Goal: Information Seeking & Learning: Stay updated

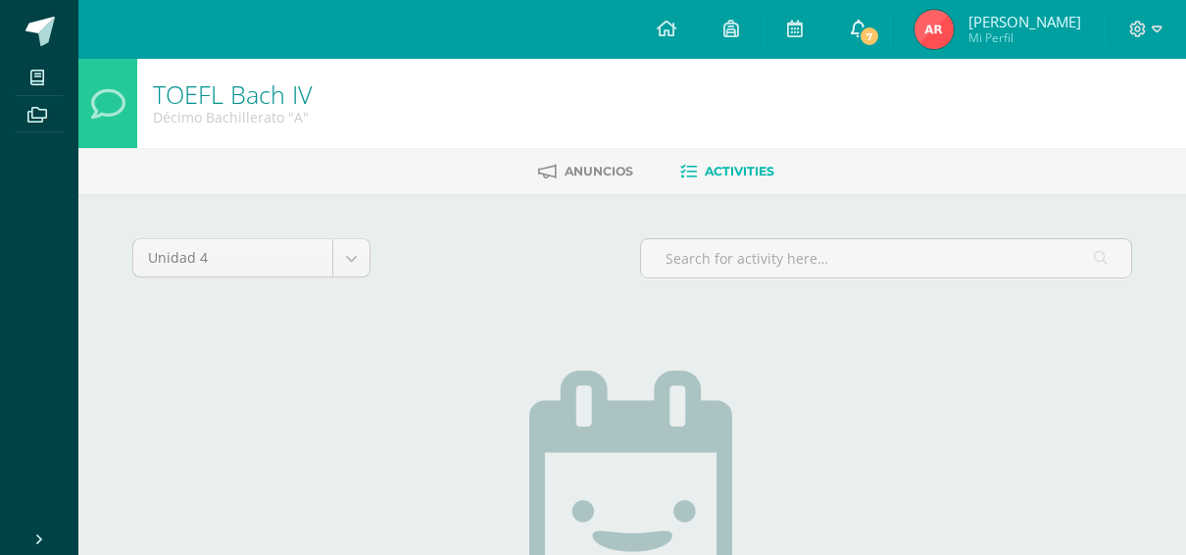
click at [880, 36] on span "7" at bounding box center [870, 36] width 22 height 22
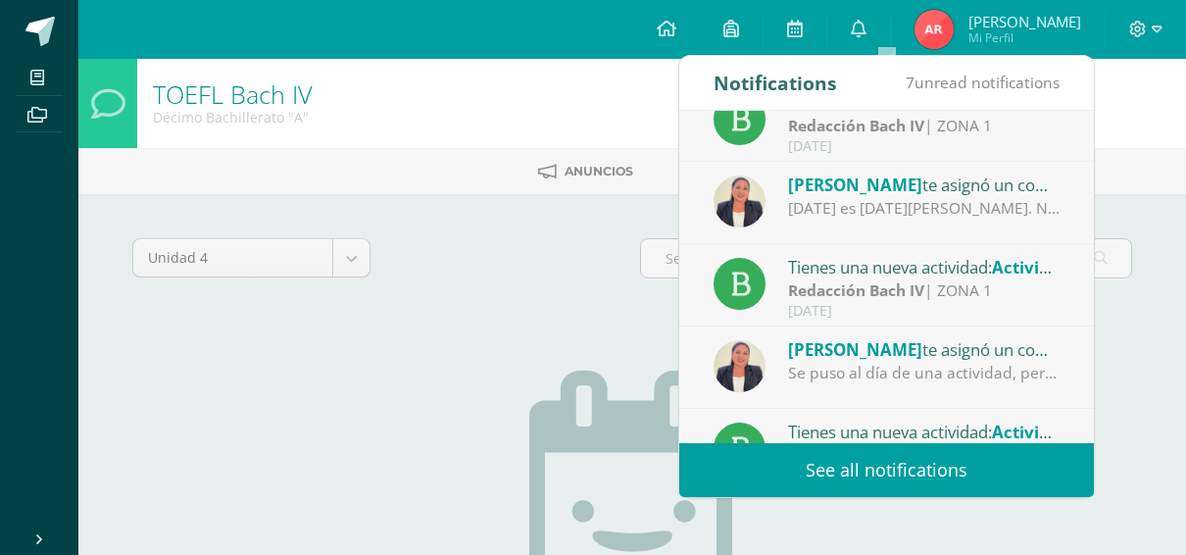
scroll to position [325, 0]
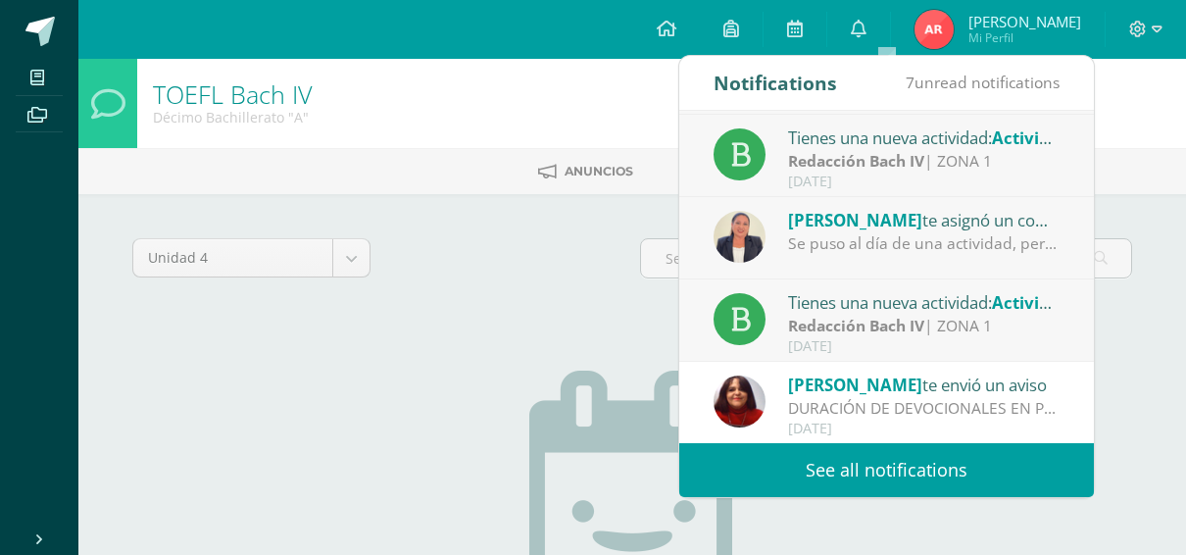
click at [850, 321] on strong "Redacción Bach IV" at bounding box center [856, 326] width 136 height 22
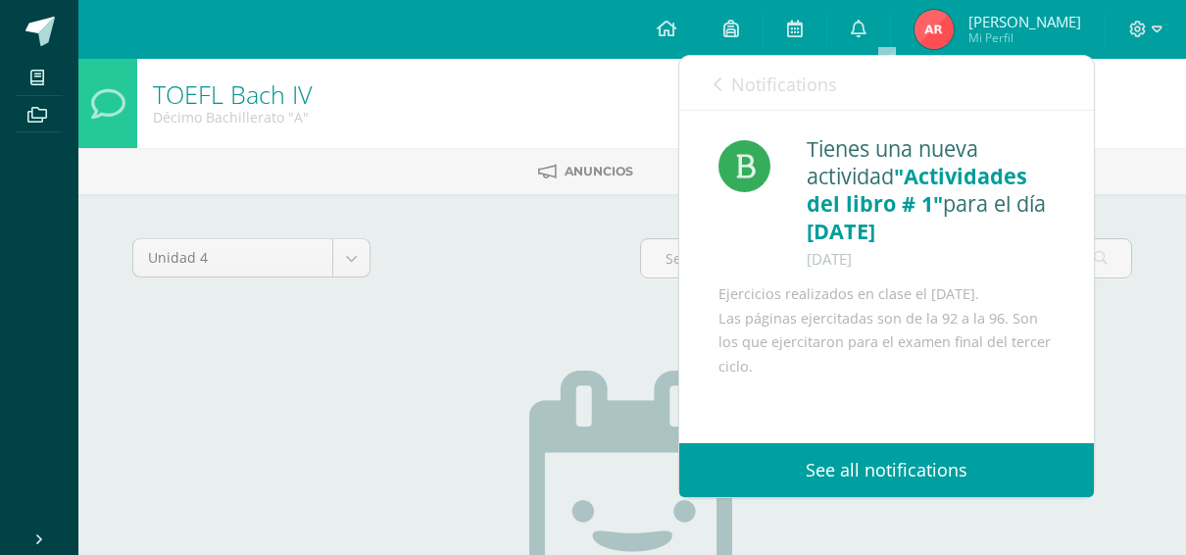
click at [749, 85] on span "Notifications" at bounding box center [784, 85] width 106 height 24
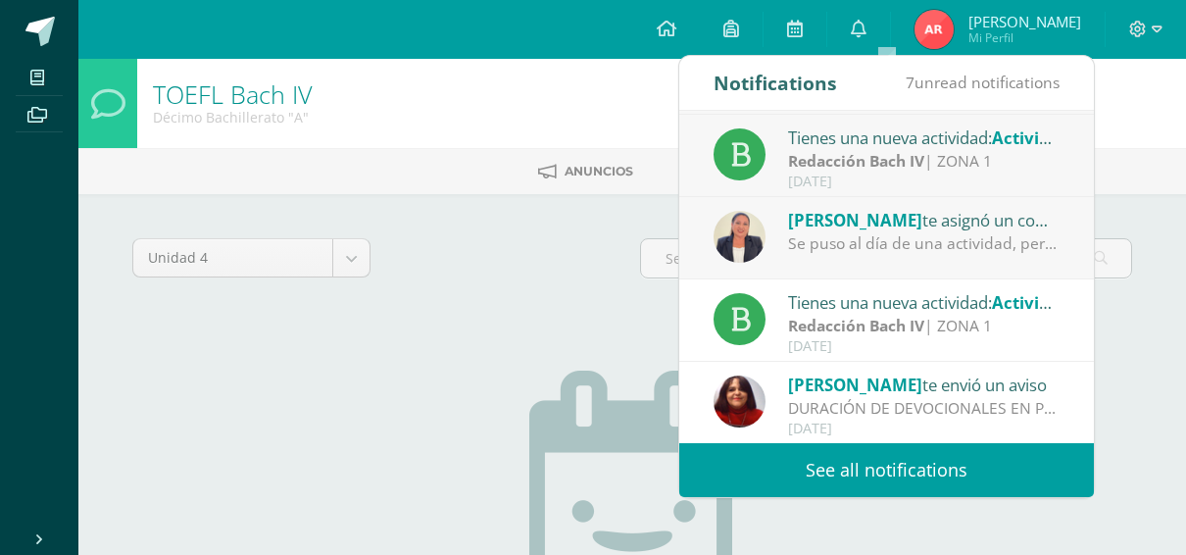
click at [825, 210] on span "Roslyn Montepeque" at bounding box center [855, 220] width 134 height 23
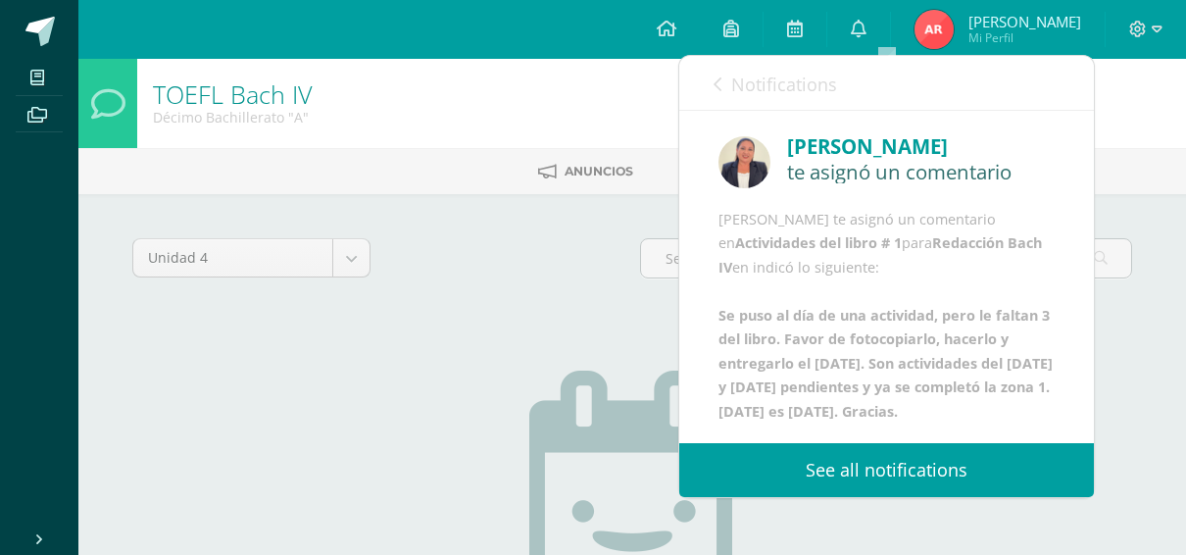
scroll to position [0, 0]
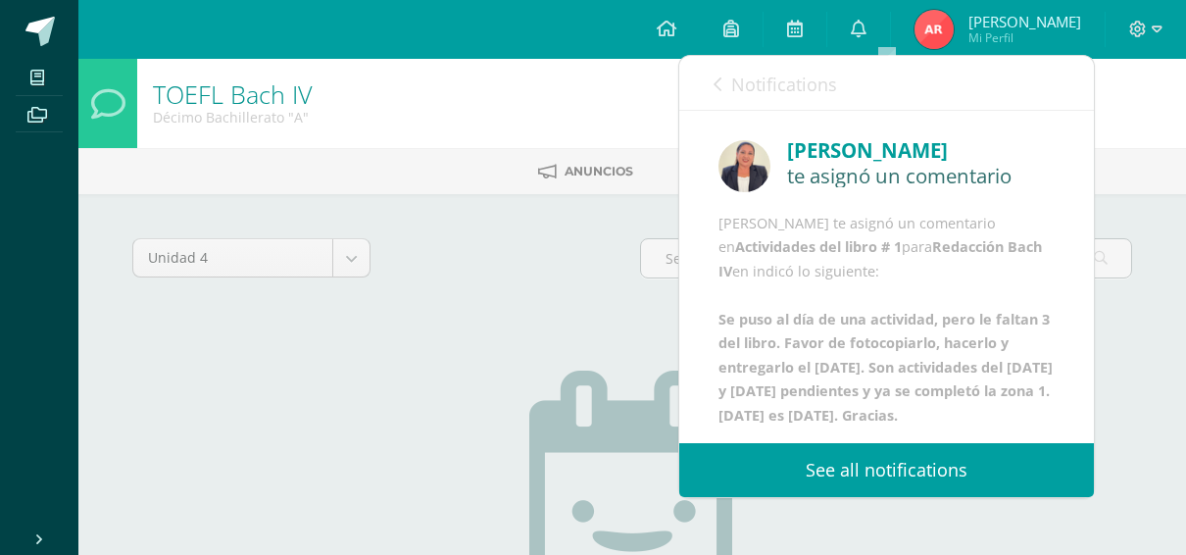
click at [761, 82] on span "Notifications" at bounding box center [784, 85] width 106 height 24
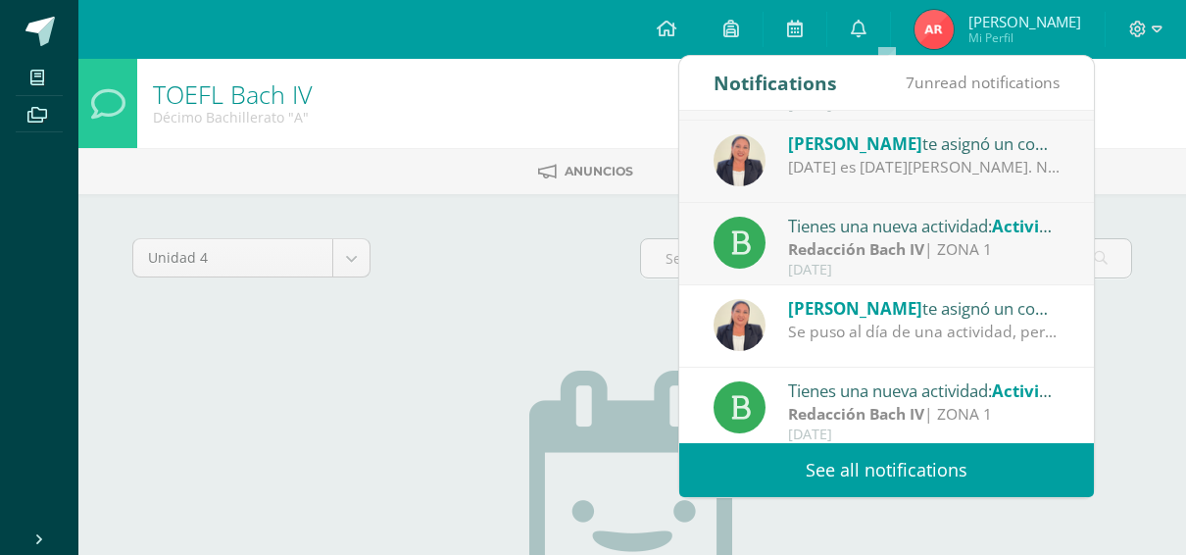
scroll to position [129, 0]
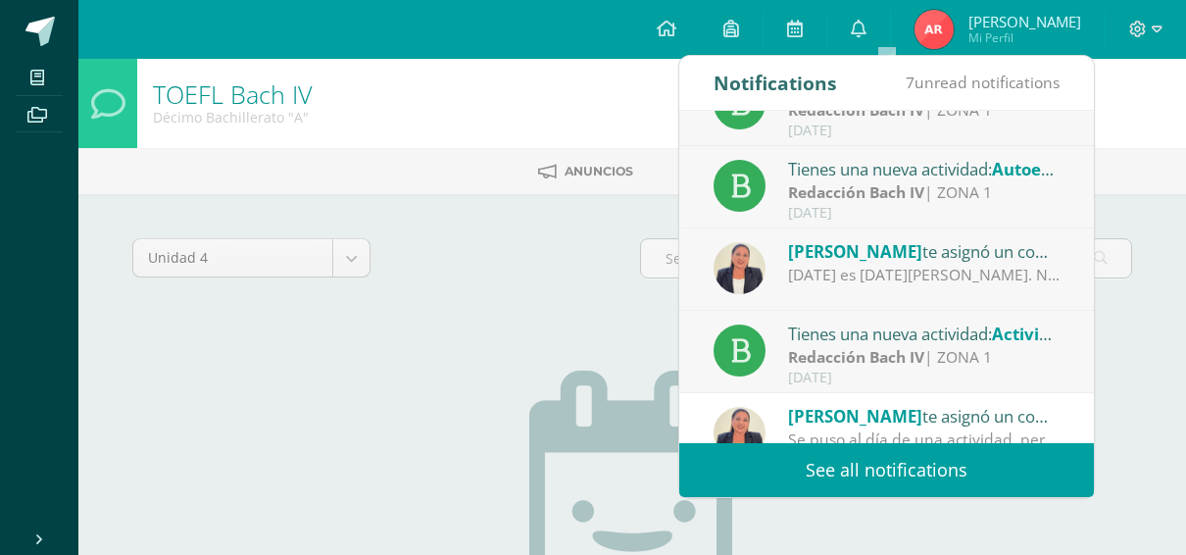
click at [852, 338] on div "Tienes una nueva actividad: Actividades del libro # 2" at bounding box center [924, 332] width 272 height 25
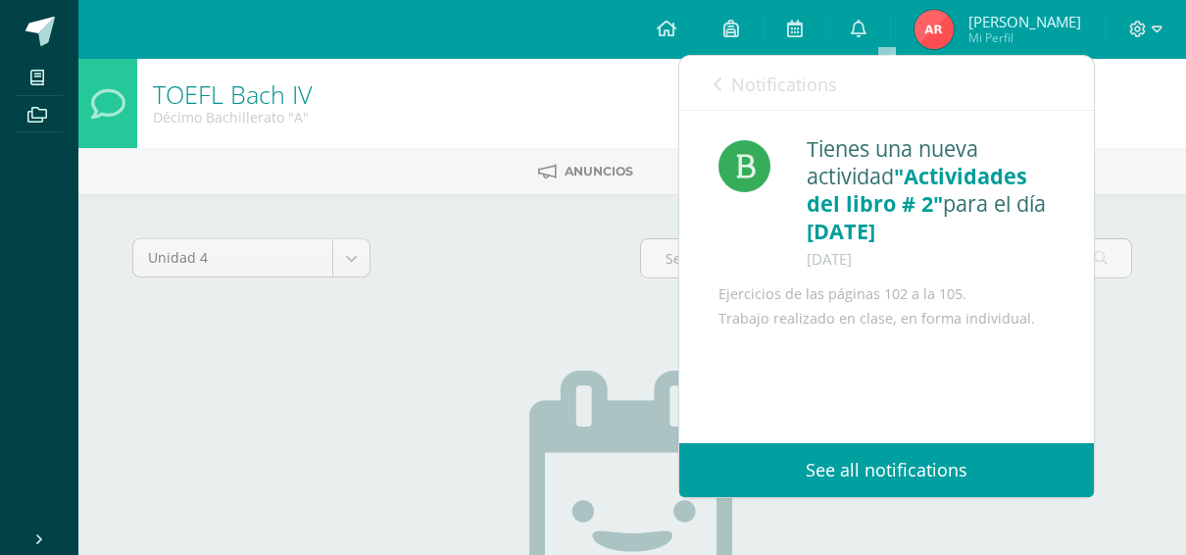
click at [746, 55] on div "Notifications 7 unread notifications Notifications Roslyn Montepeque te asignó …" at bounding box center [886, 276] width 417 height 443
click at [762, 92] on span "Notifications" at bounding box center [784, 85] width 106 height 24
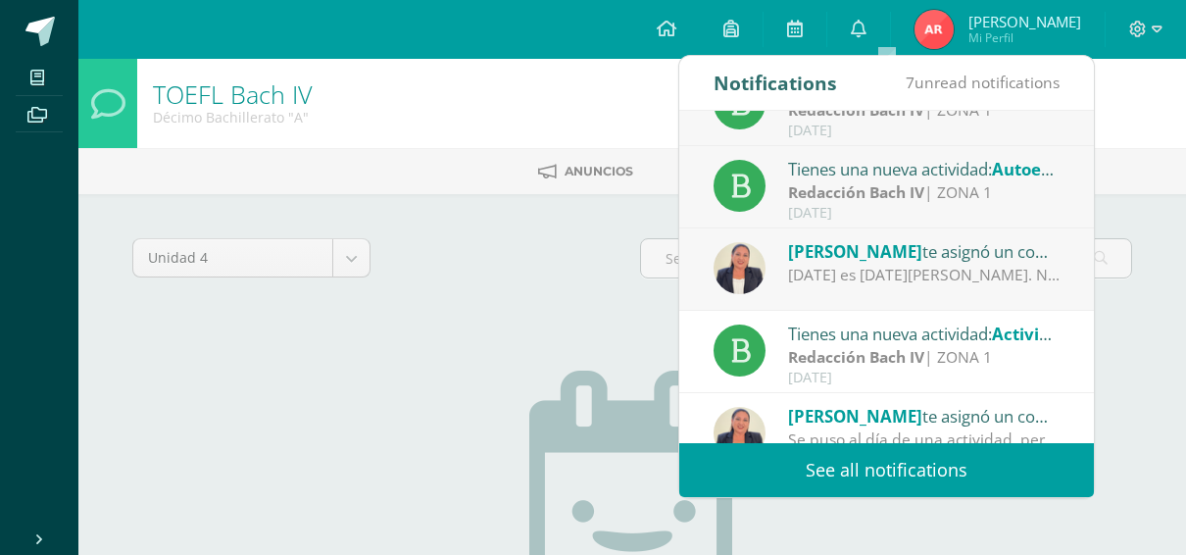
click at [876, 271] on div "Hoy es 12 de agosto. No entregó los ejercicios del 22 de julio." at bounding box center [924, 275] width 272 height 23
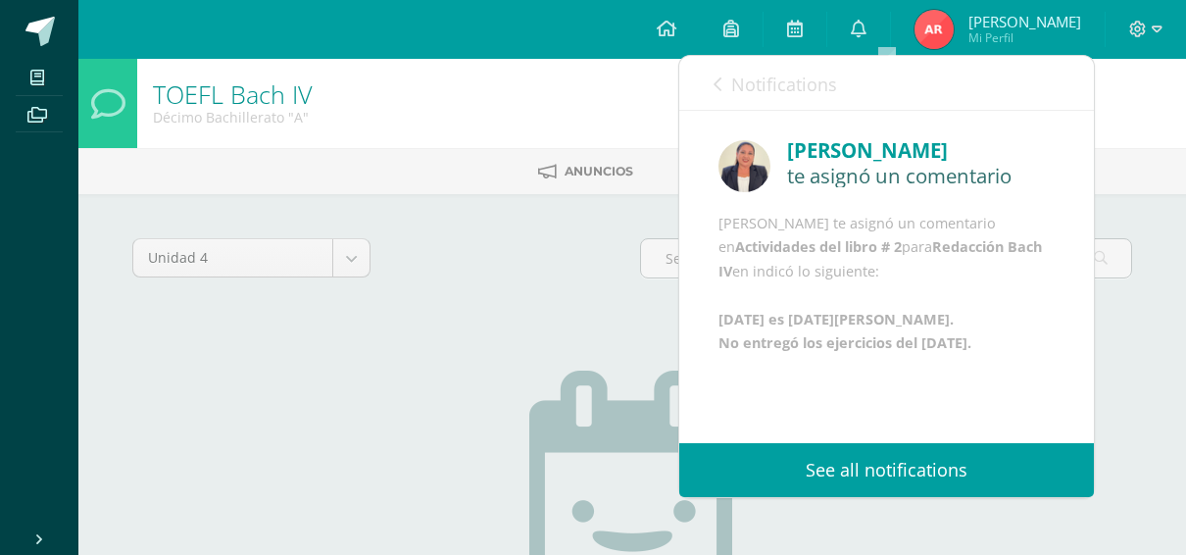
scroll to position [0, 0]
click at [762, 73] on span "Notifications" at bounding box center [784, 85] width 106 height 24
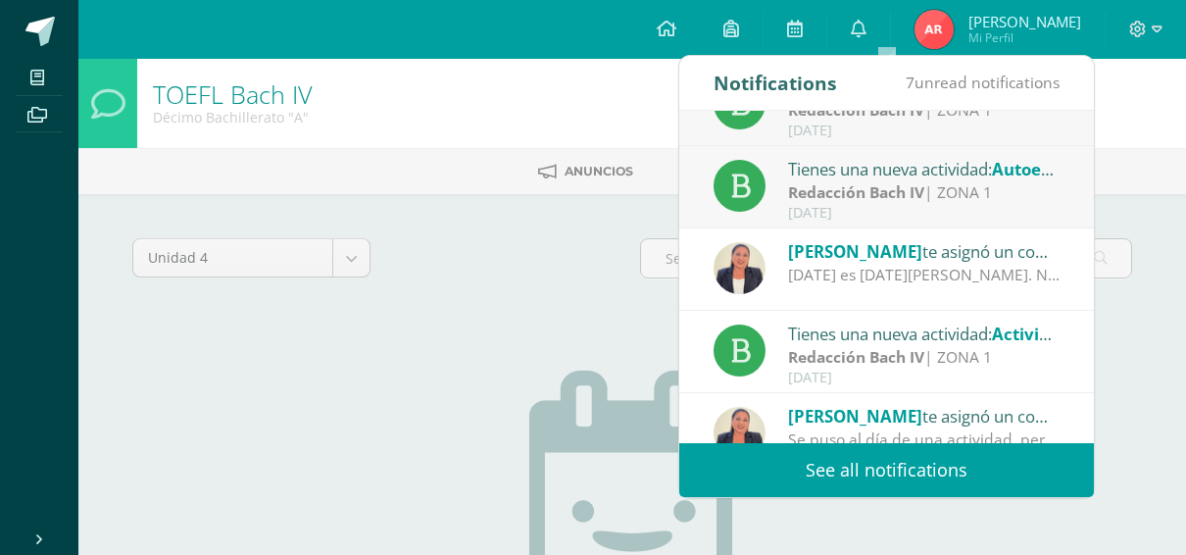
scroll to position [31, 0]
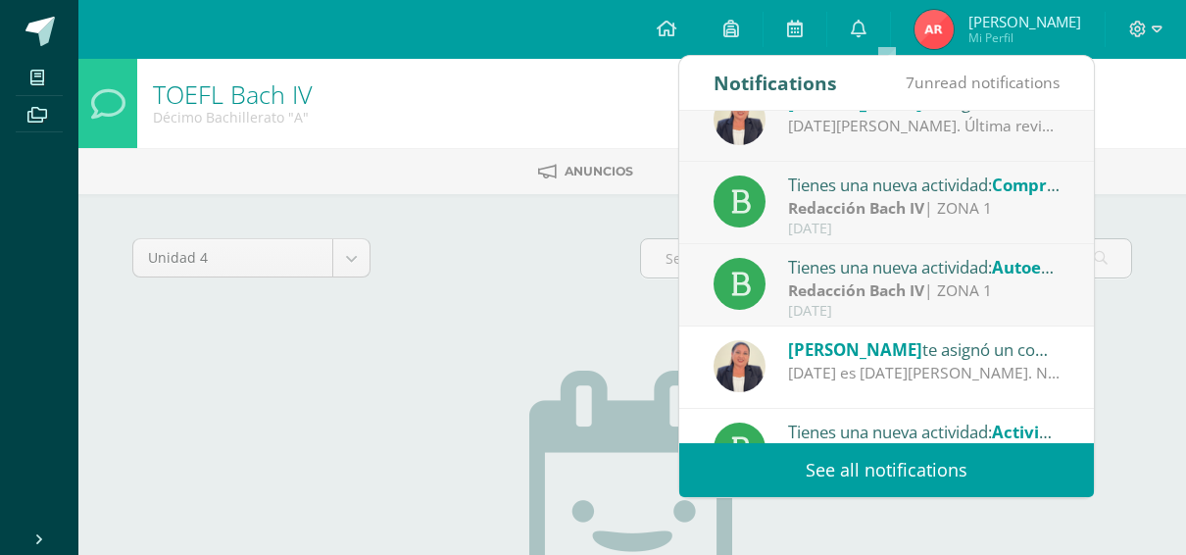
click at [848, 261] on div "Tienes una nueva actividad: Autoevaluación" at bounding box center [924, 266] width 272 height 25
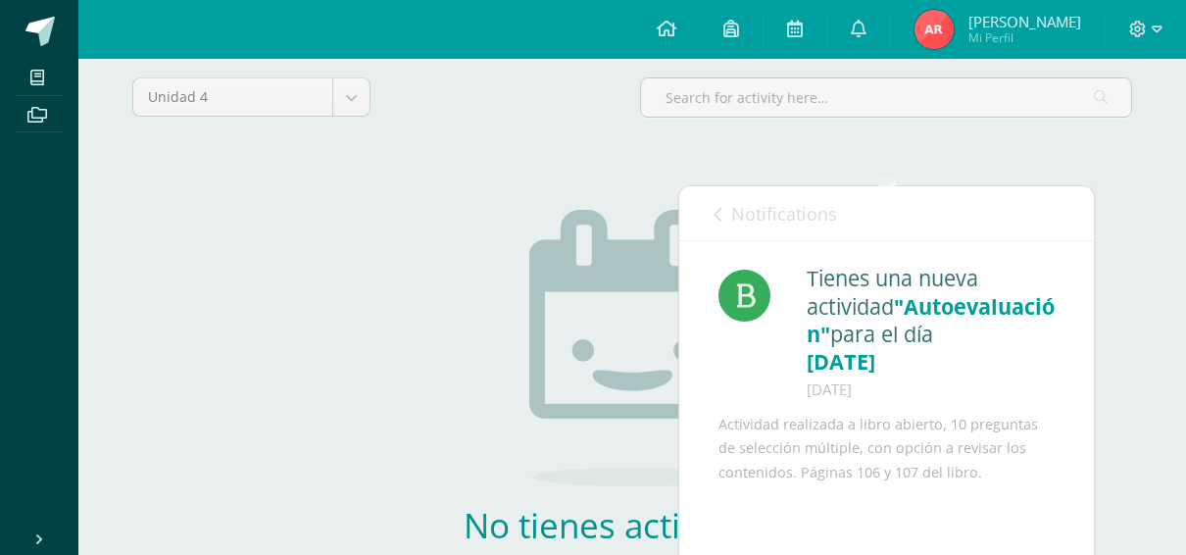
scroll to position [0, 0]
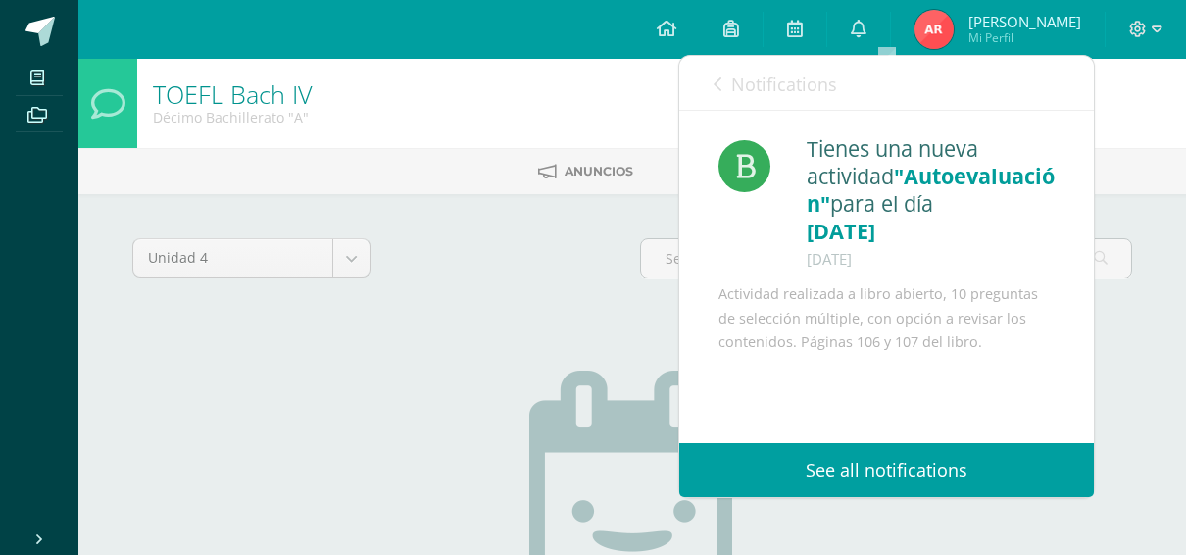
click at [756, 87] on span "Notifications" at bounding box center [784, 85] width 106 height 24
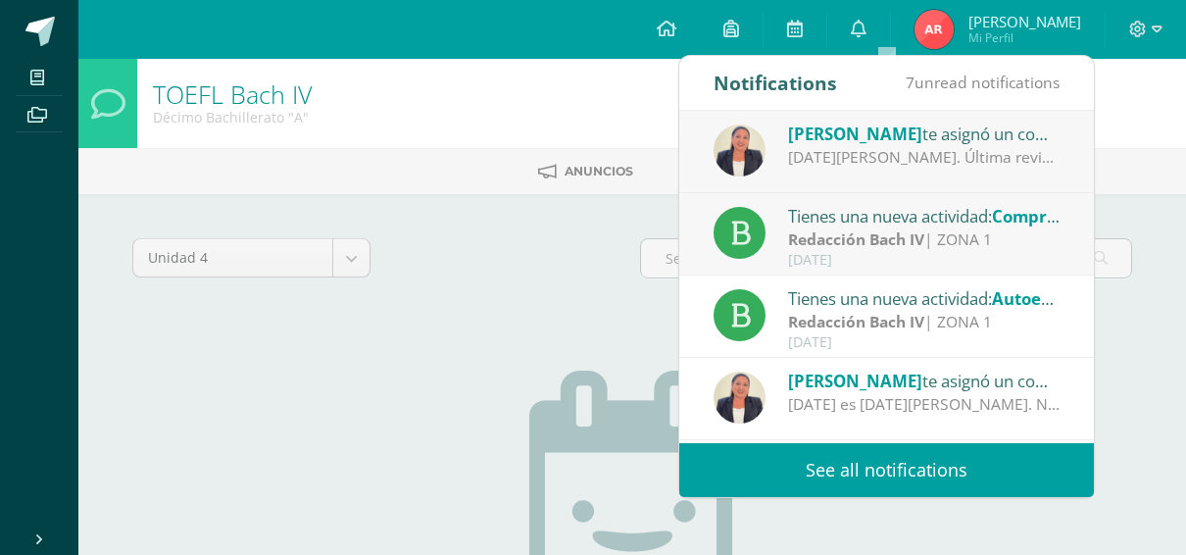
click at [841, 225] on div "Tienes una nueva actividad: Comprensión de lectura" at bounding box center [924, 215] width 272 height 25
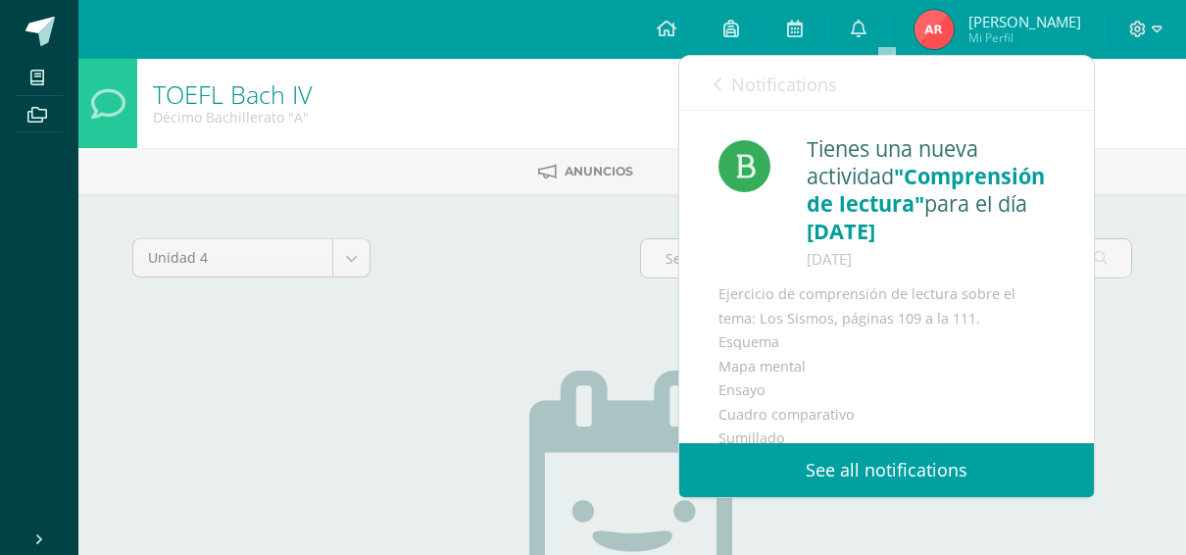
click at [777, 91] on span "Notifications" at bounding box center [784, 85] width 106 height 24
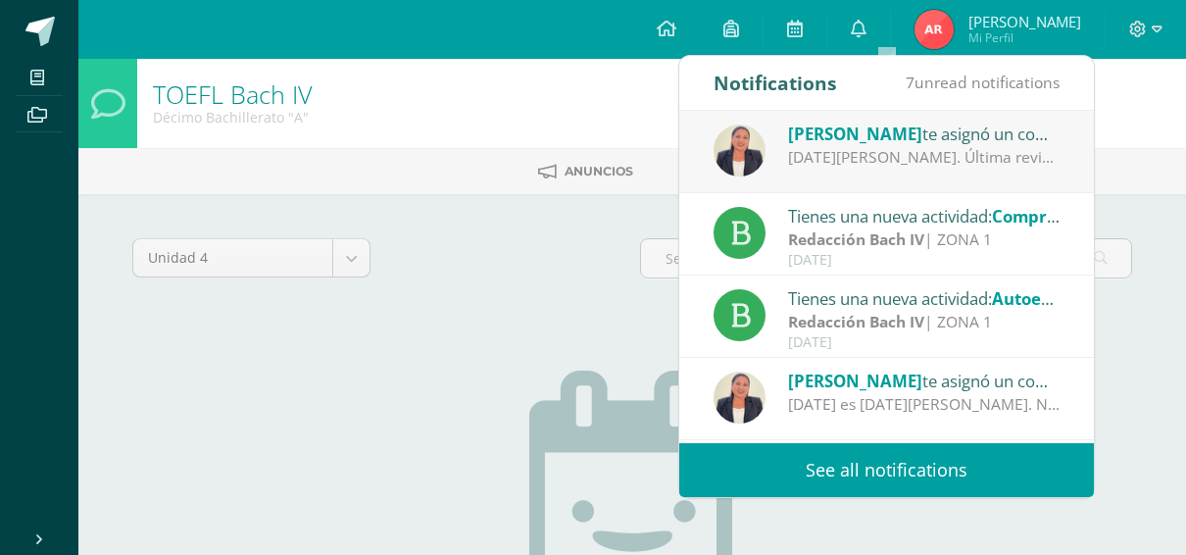
click at [836, 142] on span "Roslyn Montepeque" at bounding box center [855, 134] width 134 height 23
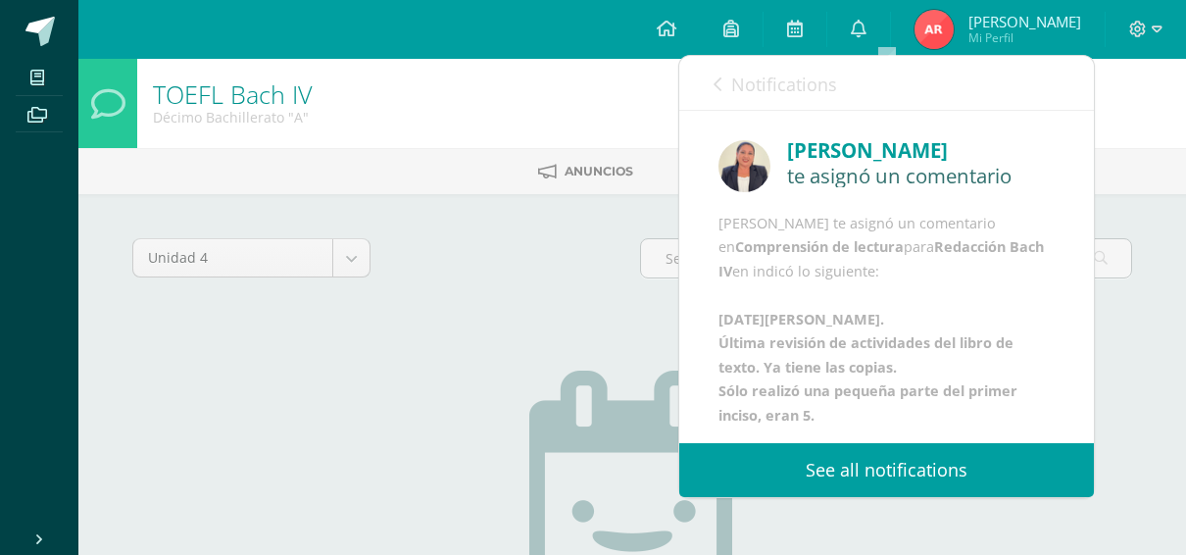
click at [764, 73] on span "Notifications" at bounding box center [784, 85] width 106 height 24
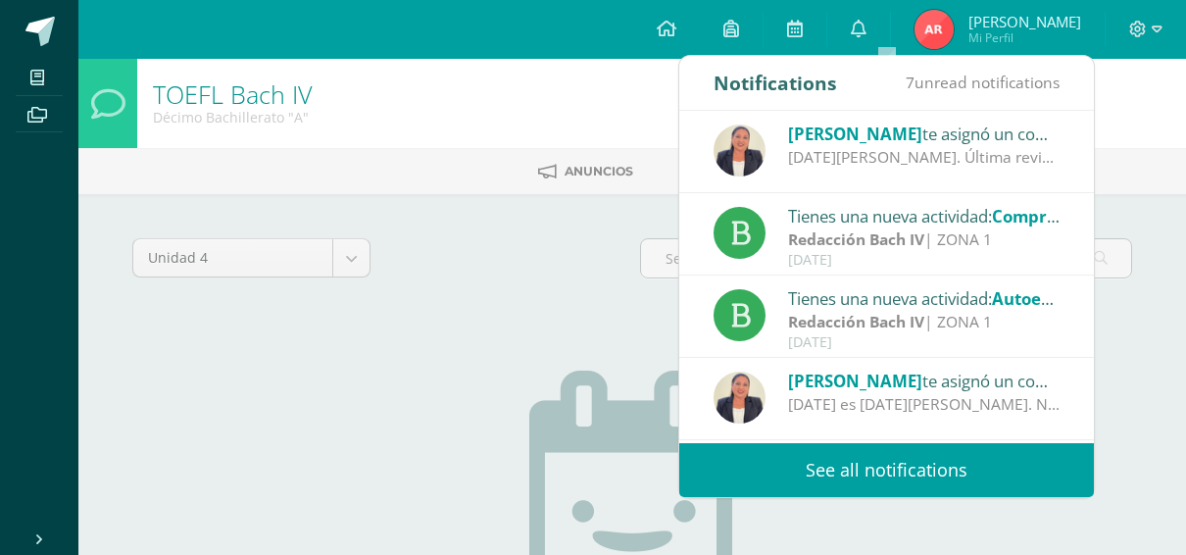
click at [531, 282] on div "Unidad 4 Unidad 1 Unidad 2 Unidad 3 Unidad 4" at bounding box center [631, 266] width 1015 height 56
